Goal: Task Accomplishment & Management: Manage account settings

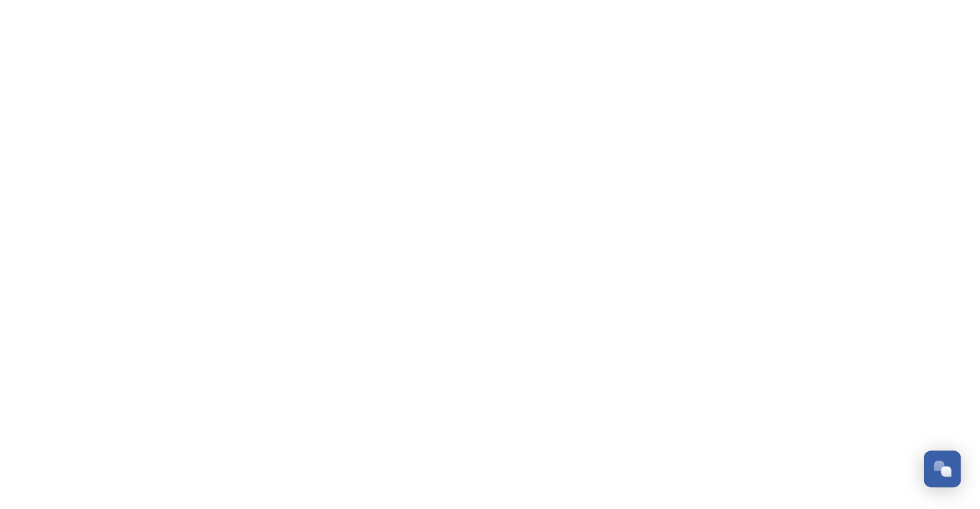
scroll to position [2429, 0]
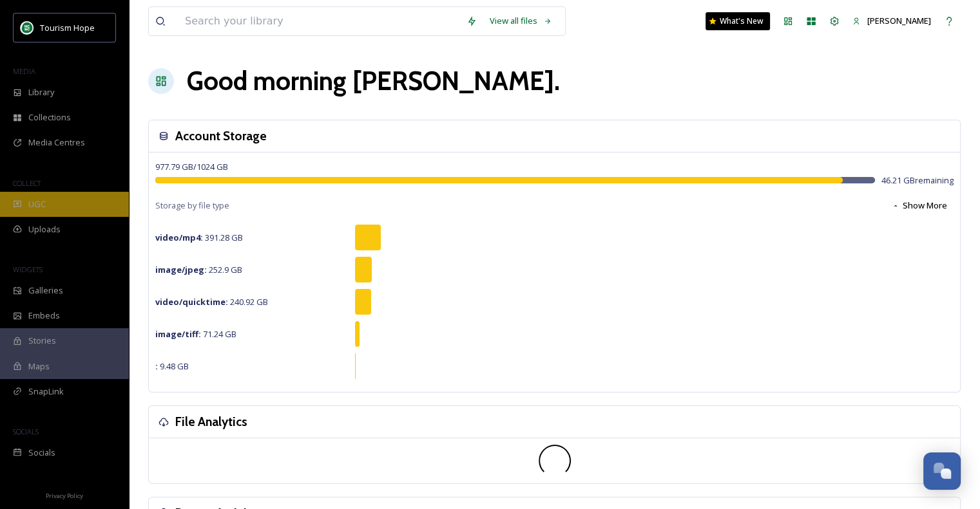
click at [55, 202] on div "UGC" at bounding box center [64, 204] width 129 height 25
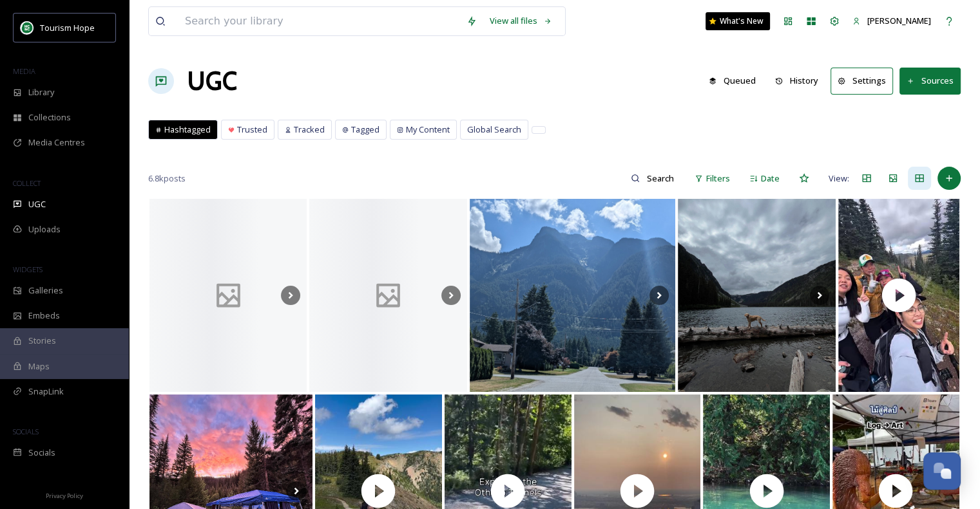
click at [945, 86] on button "Sources" at bounding box center [929, 81] width 61 height 26
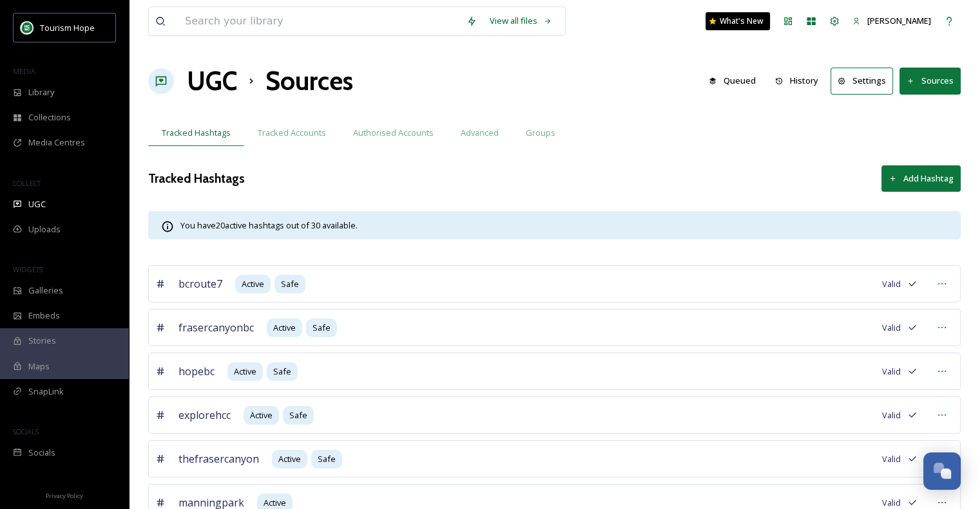
click at [927, 75] on button "Sources" at bounding box center [929, 81] width 61 height 26
click at [386, 138] on div "Authorised Accounts" at bounding box center [393, 133] width 108 height 26
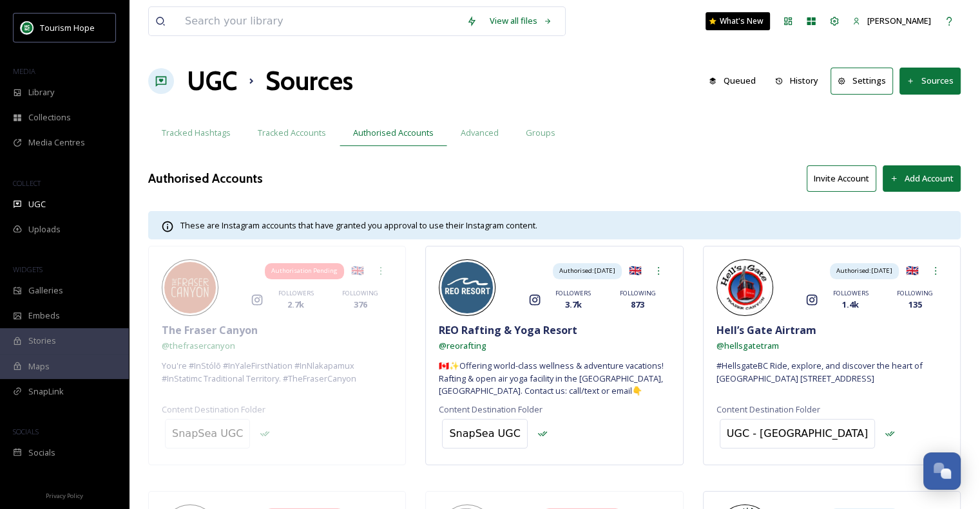
click at [847, 176] on button "Invite Account" at bounding box center [841, 179] width 70 height 26
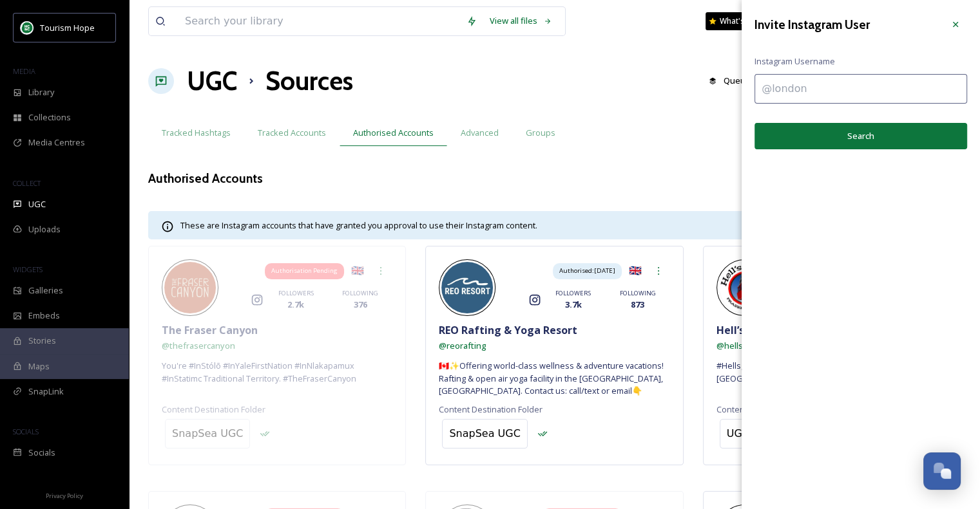
click at [806, 88] on input at bounding box center [860, 89] width 213 height 30
click at [885, 83] on input at bounding box center [860, 89] width 213 height 30
type input "@thetreehugger.hope"
click at [878, 133] on button "Search" at bounding box center [860, 136] width 213 height 26
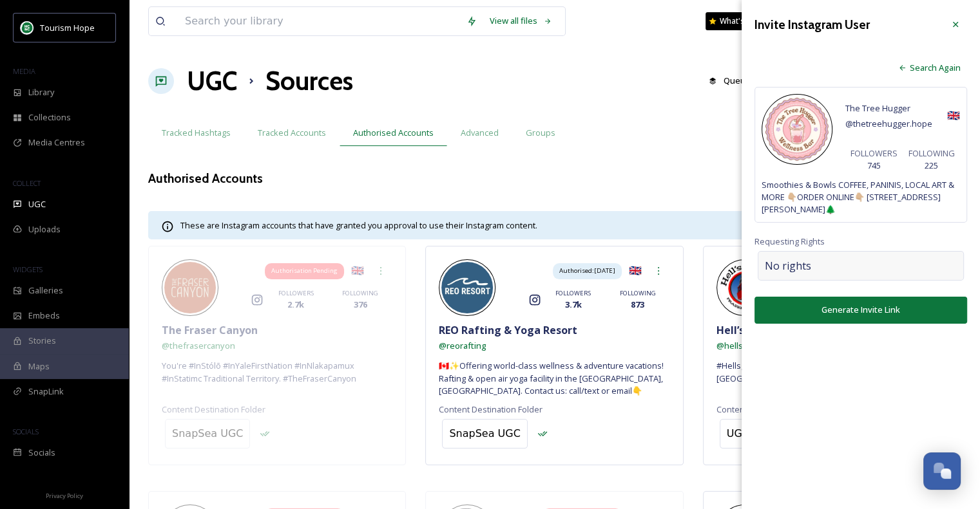
click at [830, 263] on div "No rights" at bounding box center [860, 266] width 206 height 30
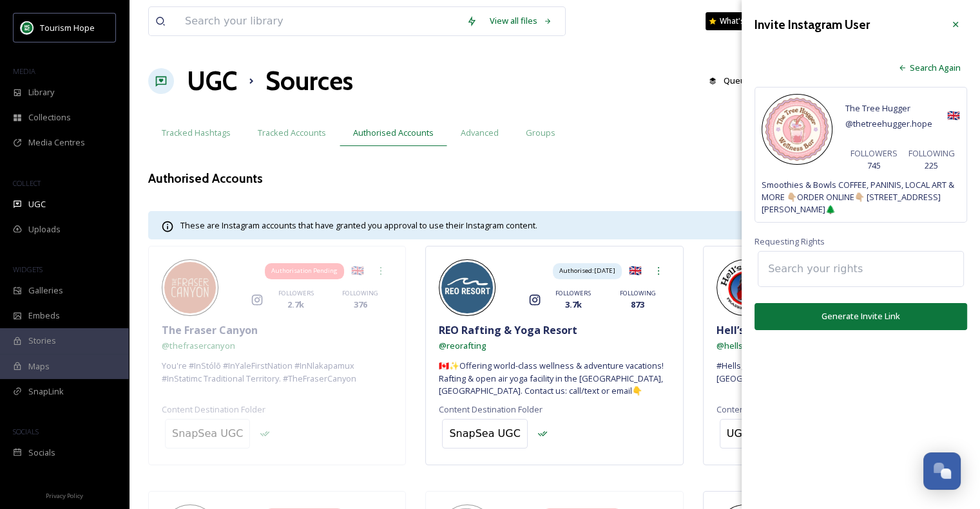
click at [830, 263] on input at bounding box center [832, 269] width 142 height 28
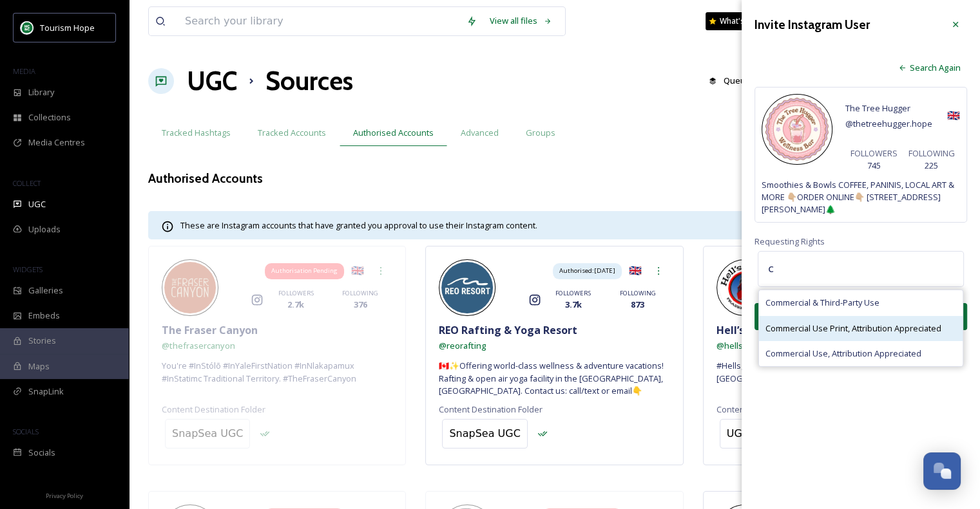
type input "c"
click at [941, 332] on span "Commercial Use Print, Attribution Appreciated" at bounding box center [853, 329] width 176 height 12
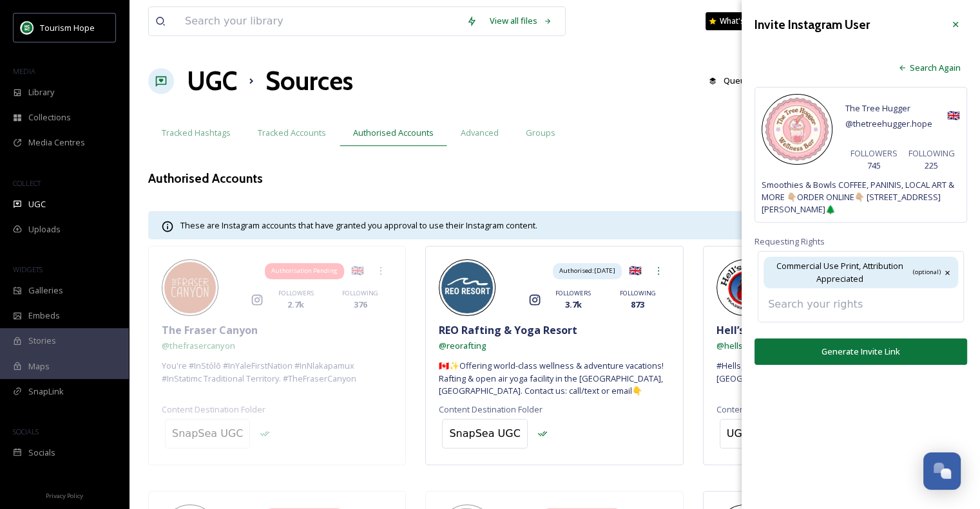
click at [879, 306] on input at bounding box center [832, 304] width 142 height 28
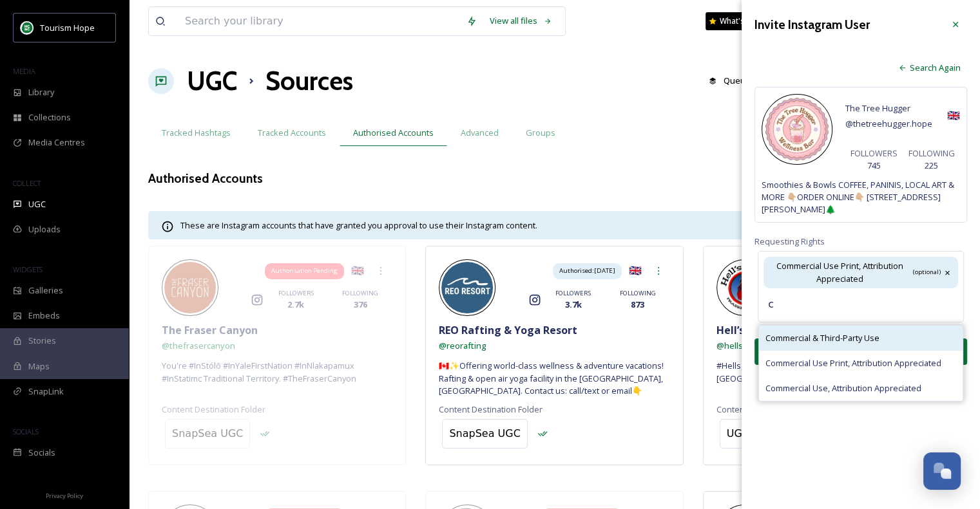
type input "c"
click at [876, 341] on span "Commercial & Third-Party Use" at bounding box center [822, 338] width 114 height 12
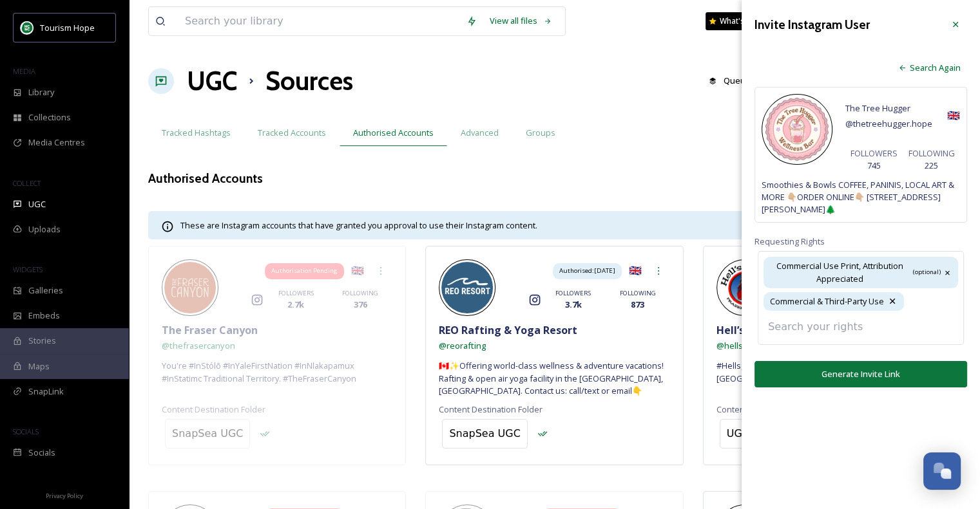
click at [882, 373] on div "Invite Instagram User Search Again The Tree Hugger @ thetreehugger.hope 🇬🇧 FOLL…" at bounding box center [860, 200] width 238 height 401
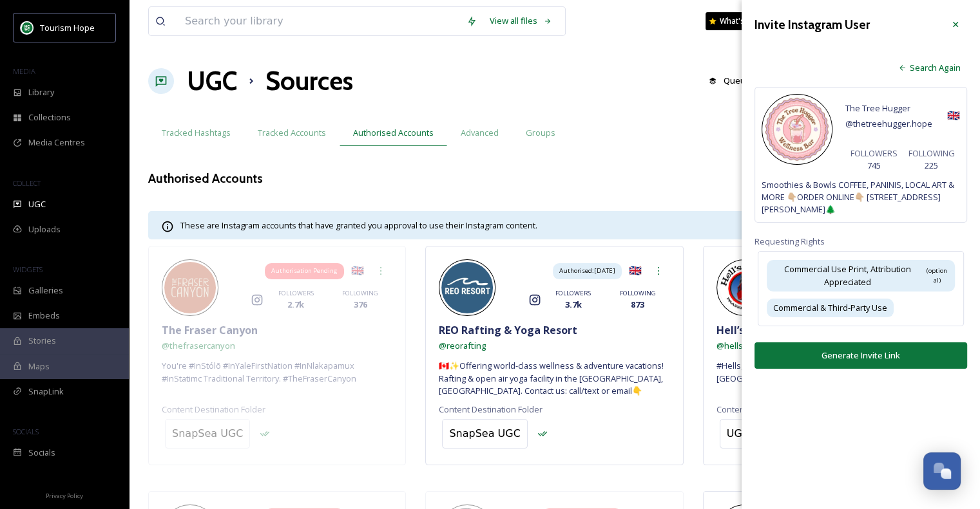
click at [888, 359] on button "Generate Invite Link" at bounding box center [860, 356] width 213 height 26
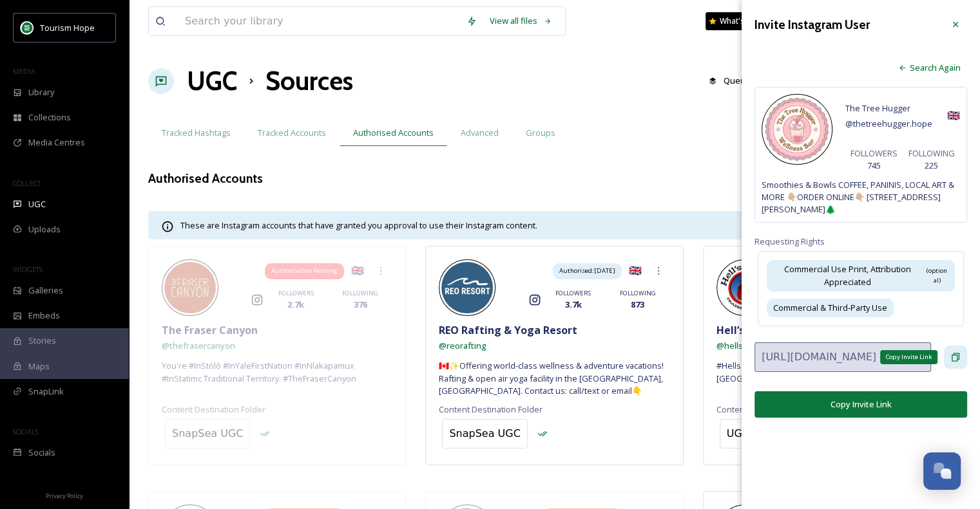
click at [955, 357] on icon at bounding box center [955, 357] width 10 height 10
click at [957, 23] on icon at bounding box center [955, 24] width 10 height 10
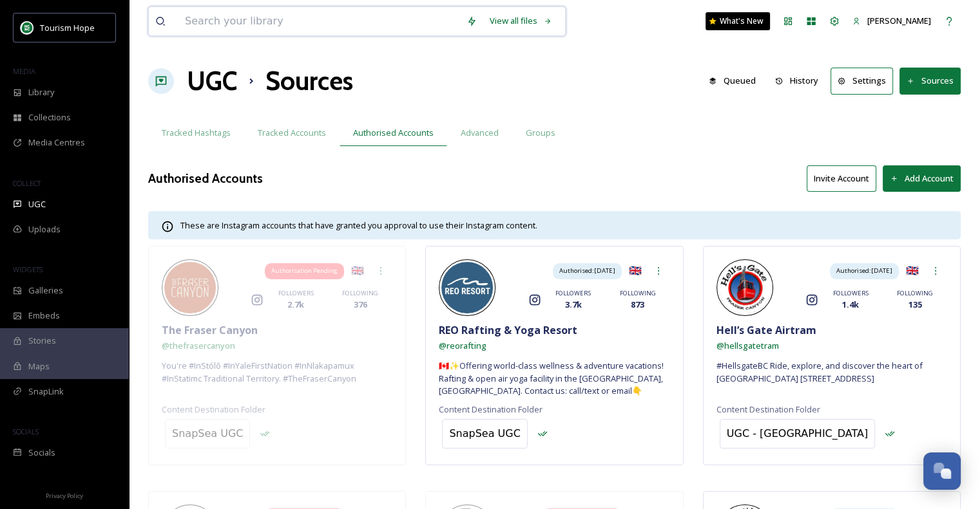
click at [338, 26] on input at bounding box center [318, 21] width 281 height 28
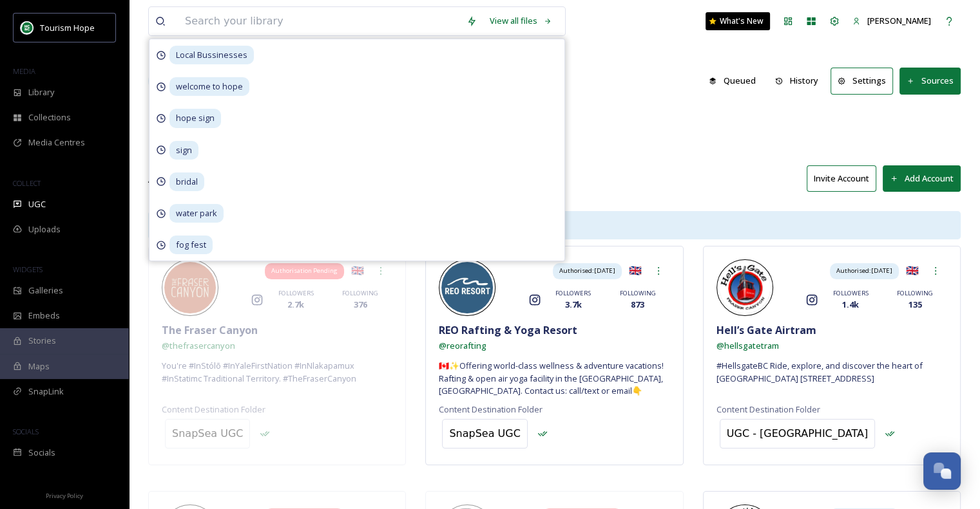
click at [913, 182] on button "Add Account" at bounding box center [921, 179] width 78 height 26
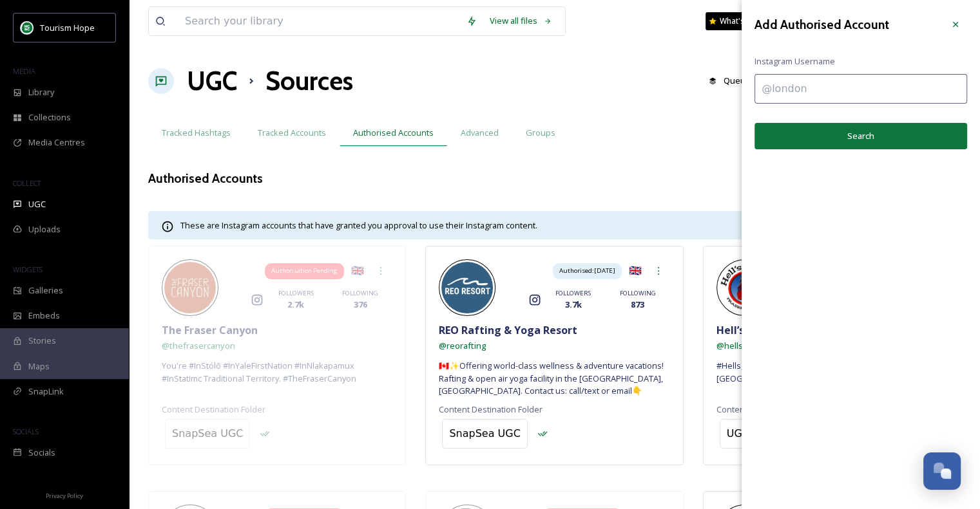
click at [855, 100] on input at bounding box center [860, 89] width 213 height 30
type input "lolastortas"
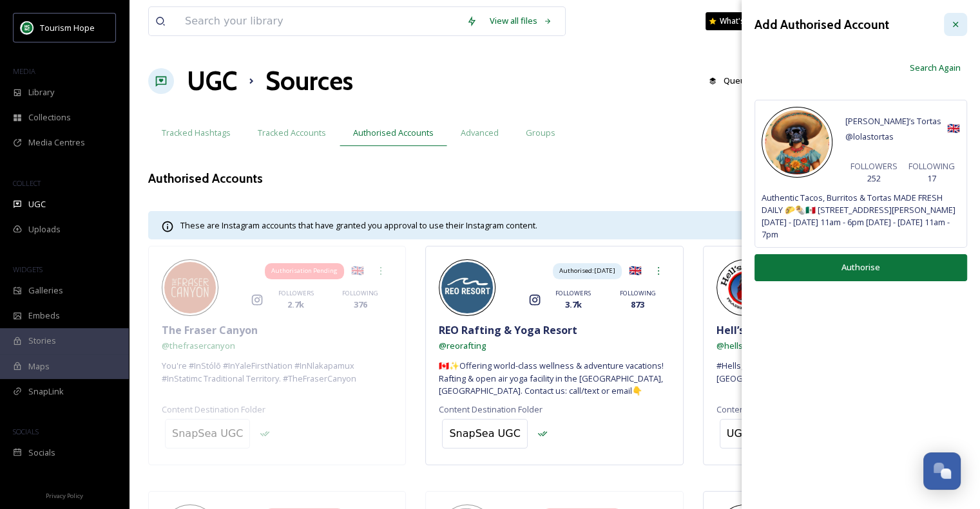
click at [958, 23] on icon at bounding box center [955, 24] width 10 height 10
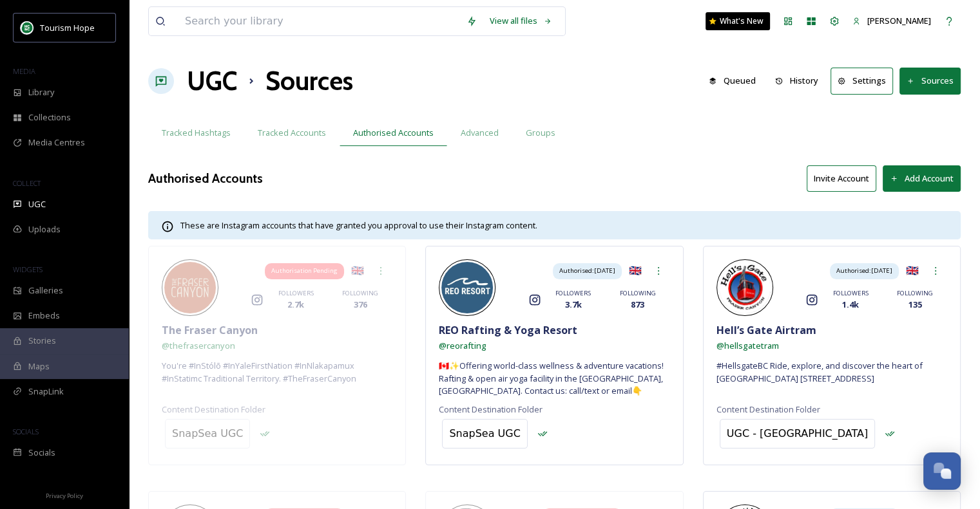
click at [853, 175] on button "Invite Account" at bounding box center [841, 179] width 70 height 26
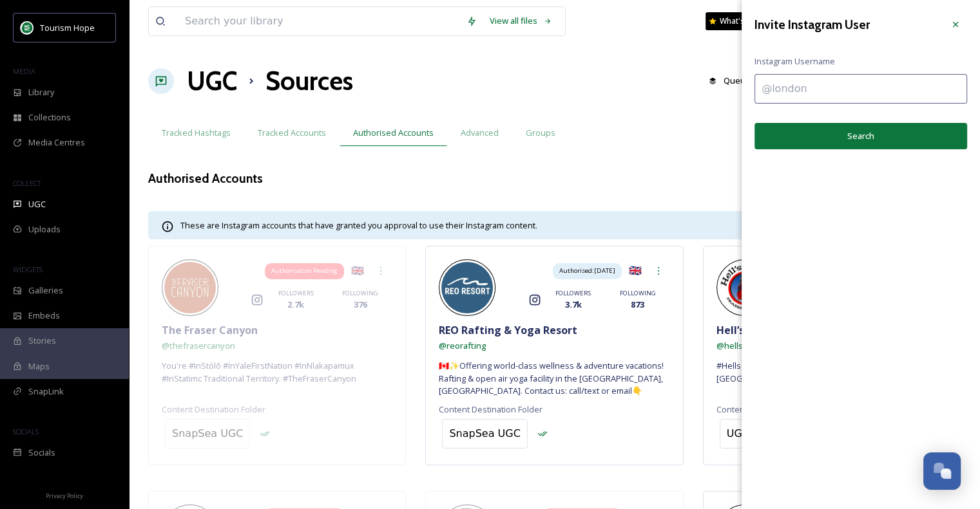
click at [831, 97] on input at bounding box center [860, 89] width 213 height 30
type input "lolastortas"
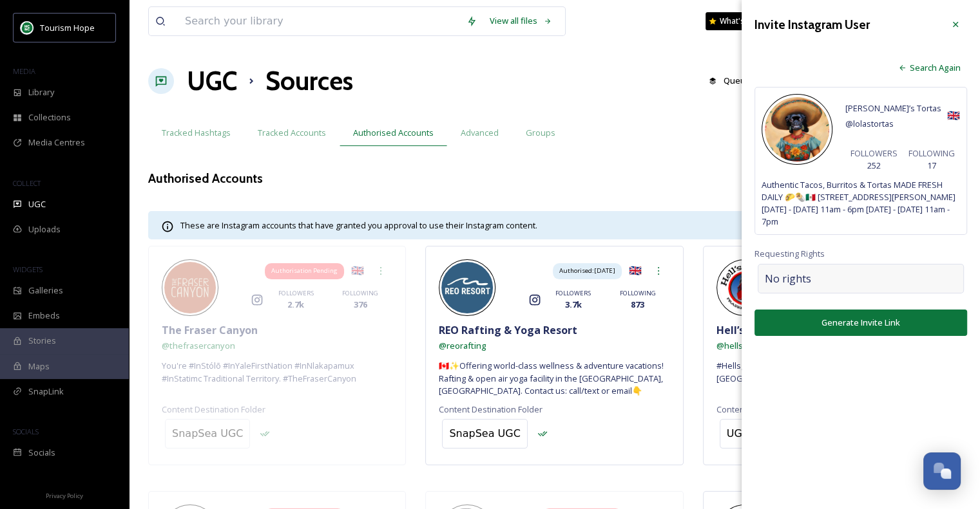
click at [836, 281] on div "No rights" at bounding box center [860, 279] width 206 height 30
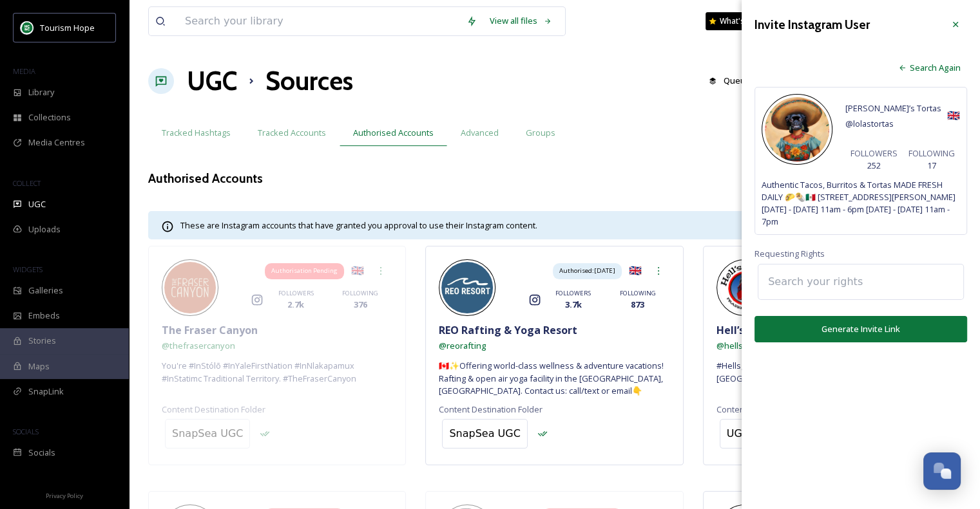
click at [837, 280] on input at bounding box center [832, 282] width 142 height 28
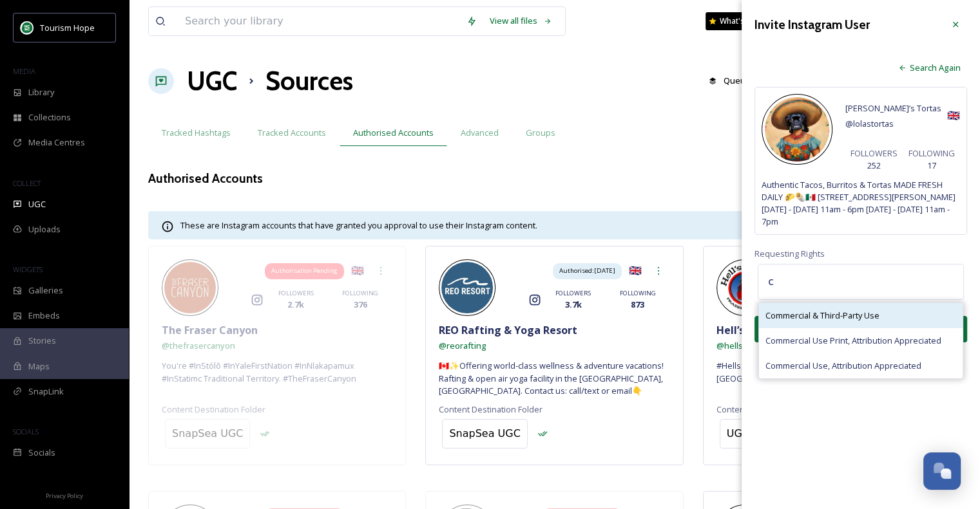
type input "c"
click at [848, 311] on span "Commercial & Third-Party Use" at bounding box center [822, 316] width 114 height 12
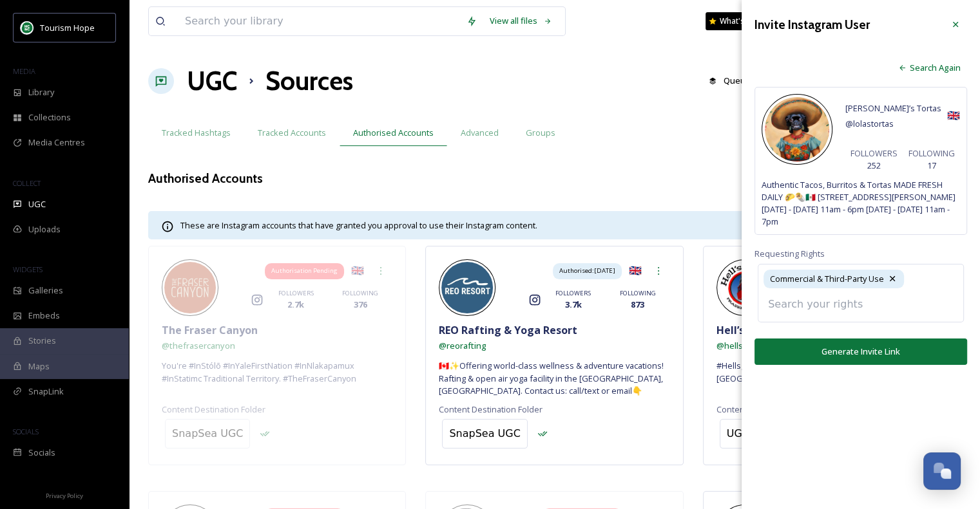
click at [840, 311] on input at bounding box center [832, 304] width 142 height 28
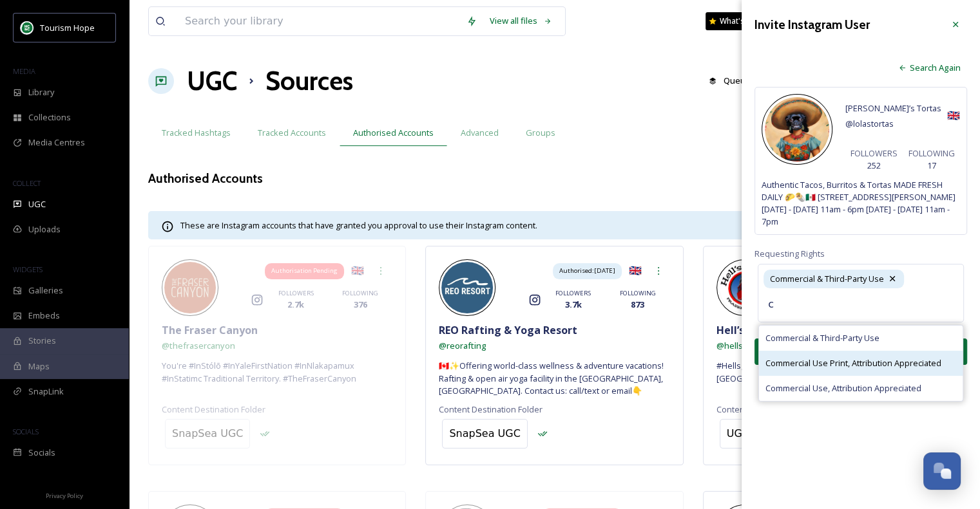
type input "c"
click at [853, 359] on span "Commercial Use Print, Attribution Appreciated" at bounding box center [853, 363] width 176 height 12
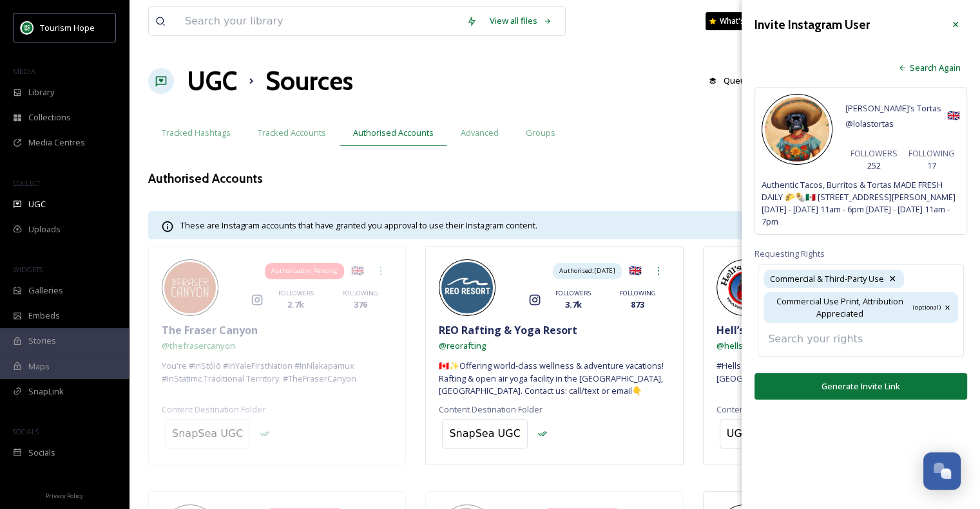
click at [837, 338] on input at bounding box center [832, 339] width 142 height 28
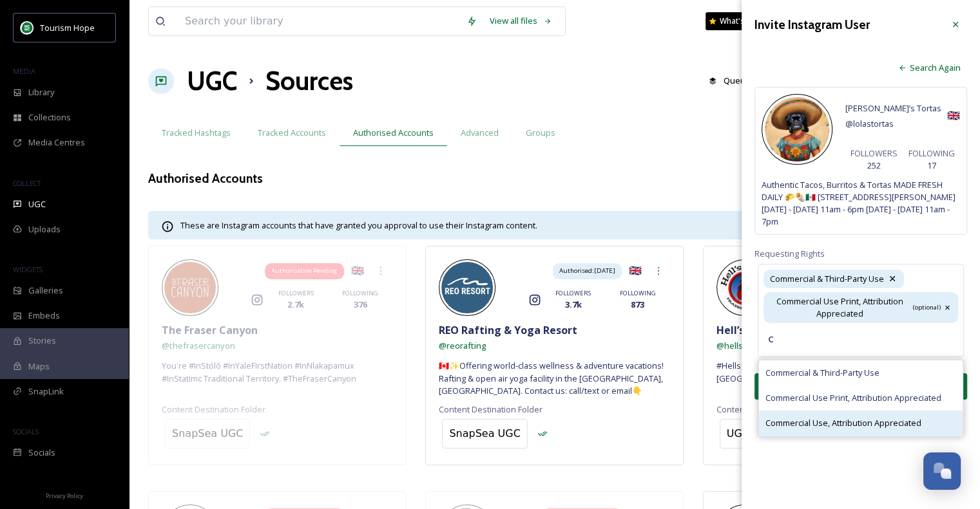
type input "c"
click at [850, 421] on span "Commercial Use, Attribution Appreciated" at bounding box center [843, 423] width 156 height 12
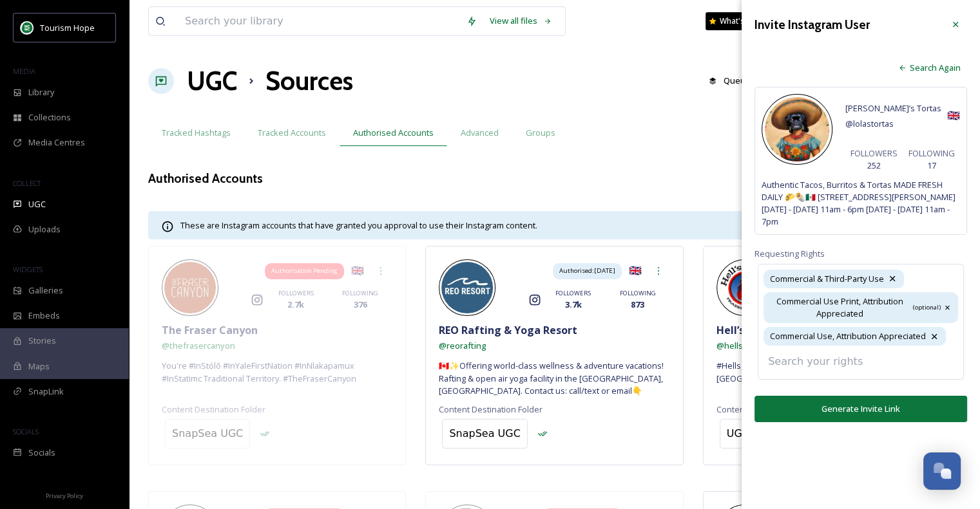
click at [863, 404] on button "Generate Invite Link" at bounding box center [860, 409] width 213 height 26
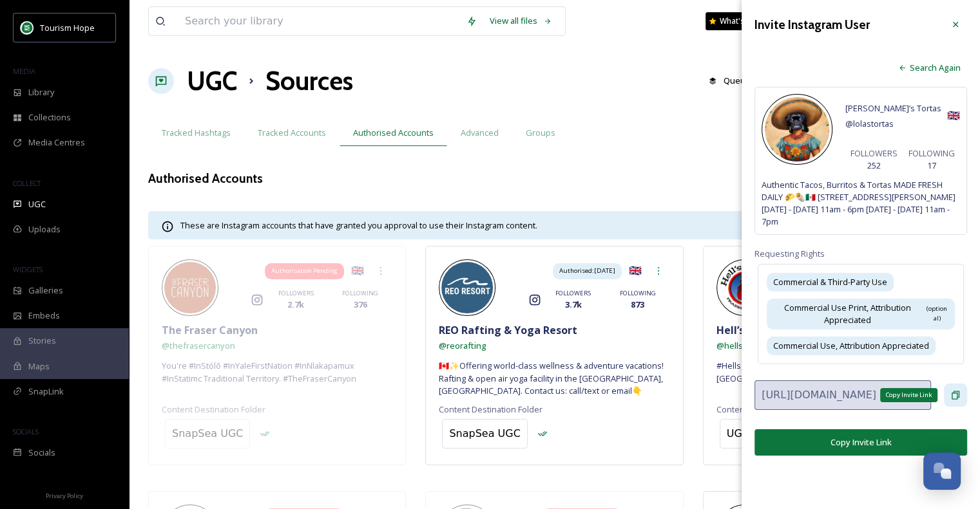
click at [953, 392] on icon at bounding box center [955, 395] width 10 height 10
